Goal: Task Accomplishment & Management: Manage account settings

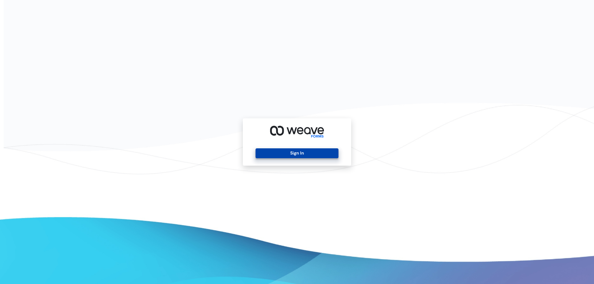
click at [292, 153] on button "Sign In" at bounding box center [296, 153] width 83 height 10
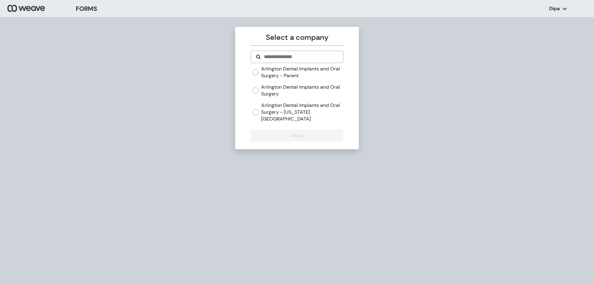
click at [287, 92] on label "Arlington Dental Implants and Oral Surgery" at bounding box center [302, 90] width 82 height 13
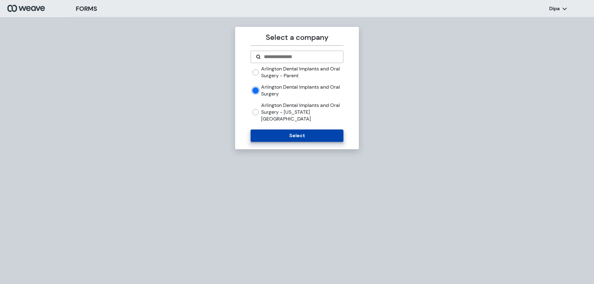
click at [296, 131] on button "Select" at bounding box center [296, 136] width 92 height 12
